Goal: Book appointment/travel/reservation

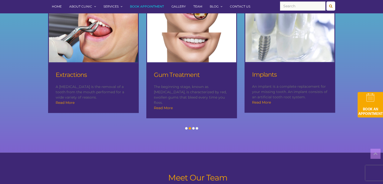
click at [372, 111] on img at bounding box center [369, 104] width 25 height 25
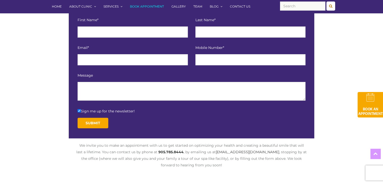
scroll to position [124, 0]
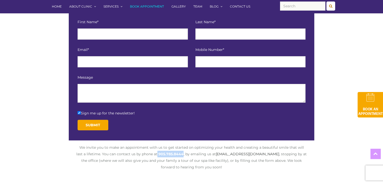
drag, startPoint x: 154, startPoint y: 153, endPoint x: 179, endPoint y: 151, distance: 24.7
click at [179, 151] on p "We invite you to make an appointment with us to get started on optimizing your …" at bounding box center [191, 157] width 231 height 26
copy p "905.785.8444"
